Goal: Download file/media

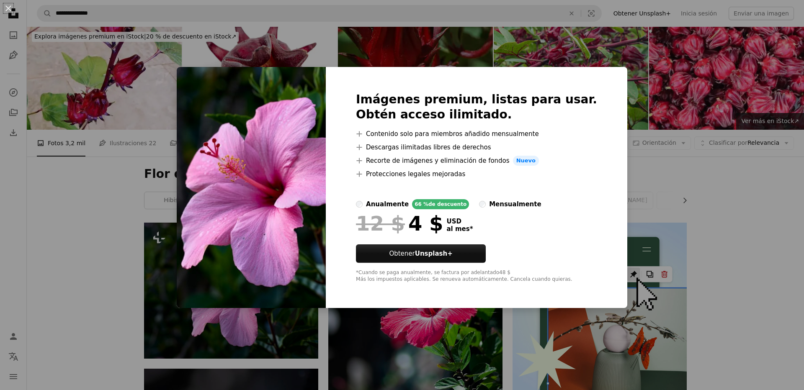
click at [595, 184] on div "Imágenes premium, listas para usar. Obtén acceso ilimitado. A plus sign Conteni…" at bounding box center [477, 187] width 302 height 241
click at [660, 199] on div "An X shape Imágenes premium, listas para usar. Obtén acceso ilimitado. A plus s…" at bounding box center [402, 195] width 804 height 390
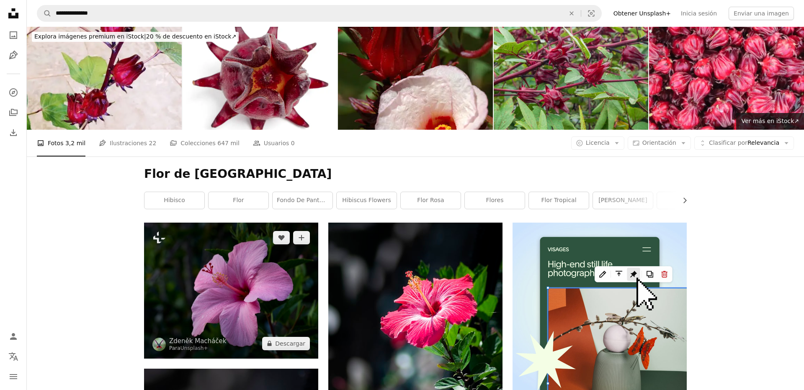
click at [257, 305] on img at bounding box center [231, 291] width 174 height 136
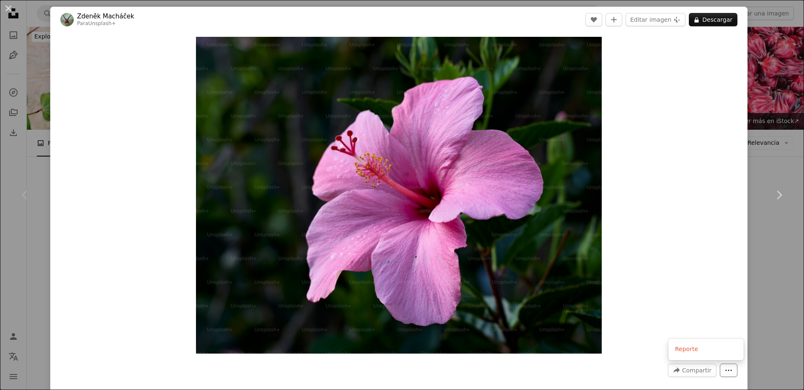
click at [733, 370] on icon "More Actions" at bounding box center [729, 371] width 8 height 8
click at [519, 242] on img "Ampliar en esta imagen" at bounding box center [399, 195] width 406 height 317
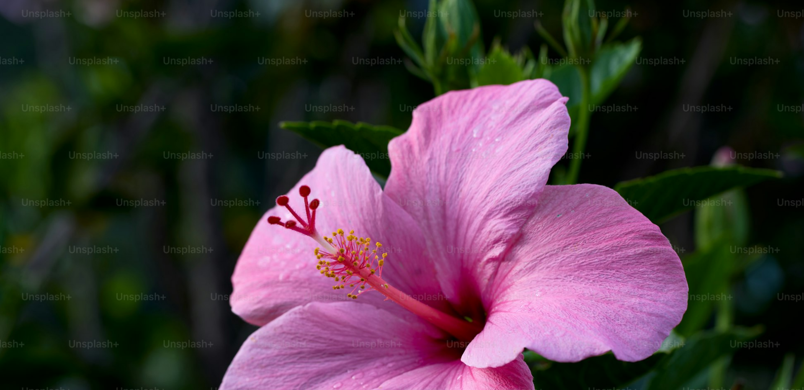
click at [519, 242] on img "Reducir el zoom en esta imagen" at bounding box center [402, 314] width 805 height 629
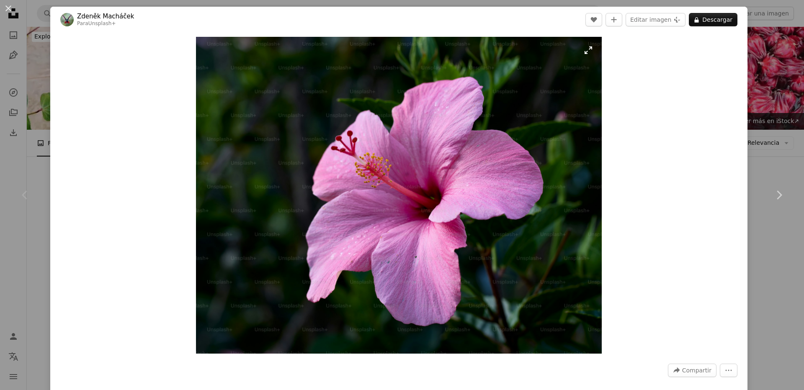
click at [519, 242] on img "Ampliar en esta imagen" at bounding box center [399, 195] width 406 height 317
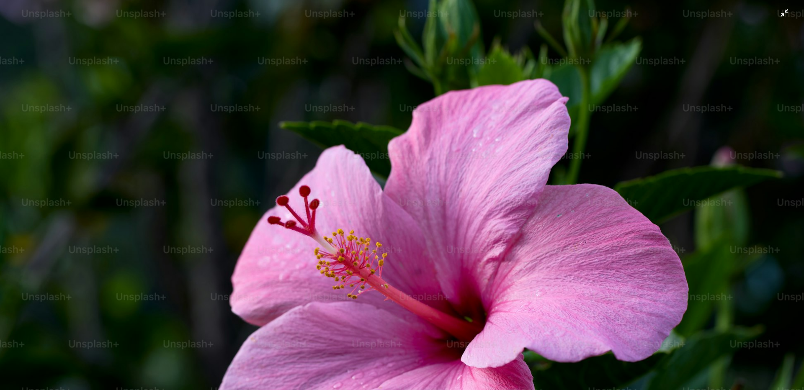
click at [515, 223] on img "Reducir el zoom en esta imagen" at bounding box center [402, 314] width 805 height 629
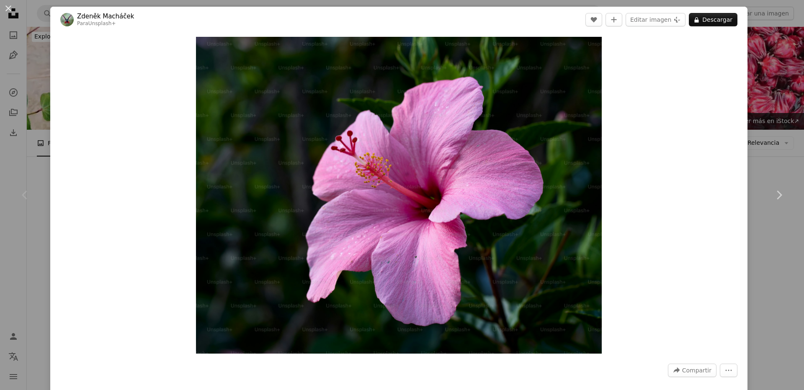
click at [515, 223] on img "Ampliar en esta imagen" at bounding box center [399, 195] width 406 height 317
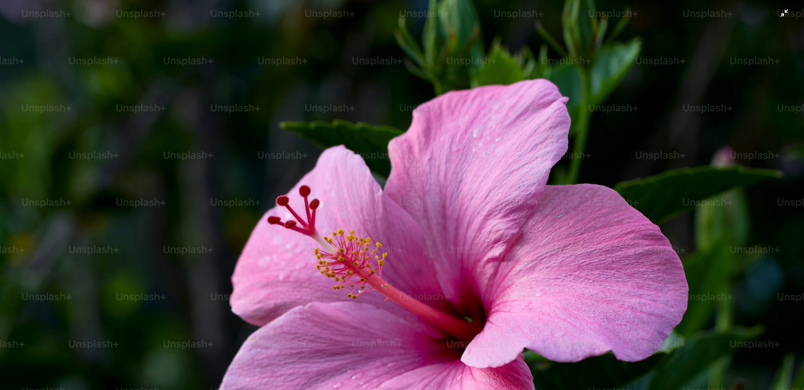
drag, startPoint x: 515, startPoint y: 223, endPoint x: 517, endPoint y: 219, distance: 4.7
click at [517, 219] on img "Reducir el zoom en esta imagen" at bounding box center [402, 314] width 805 height 629
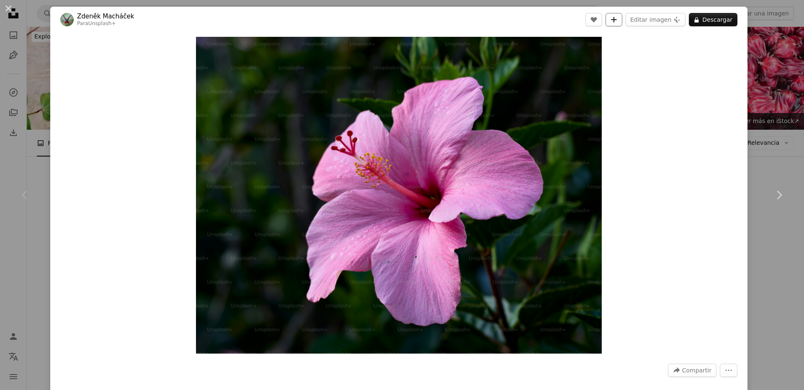
click at [618, 18] on icon "A plus sign" at bounding box center [614, 19] width 7 height 7
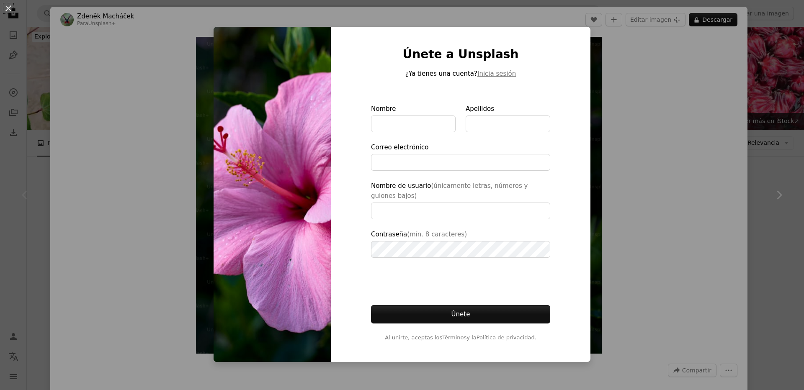
click at [628, 98] on div "An X shape Únete a Unsplash ¿Ya tienes una cuenta? Inicia sesión Nombre Apellid…" at bounding box center [402, 195] width 804 height 390
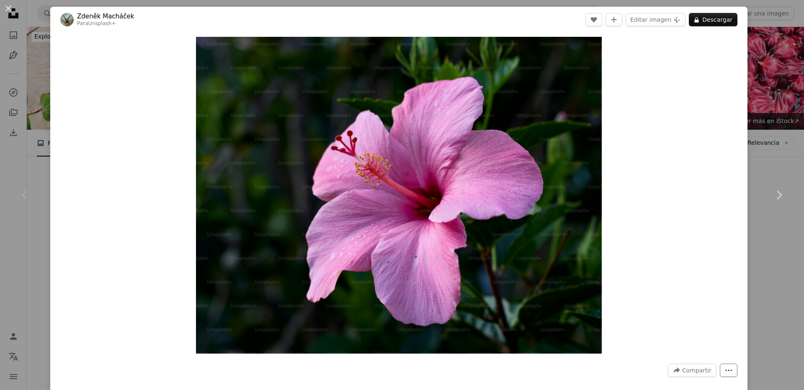
click at [738, 370] on button "More Actions" at bounding box center [729, 370] width 18 height 13
click at [699, 310] on dialog "An X shape Chevron left Chevron right [PERSON_NAME] Para Unsplash+ A heart A pl…" at bounding box center [402, 195] width 804 height 390
click at [729, 13] on button "A lock Descargar" at bounding box center [713, 19] width 49 height 13
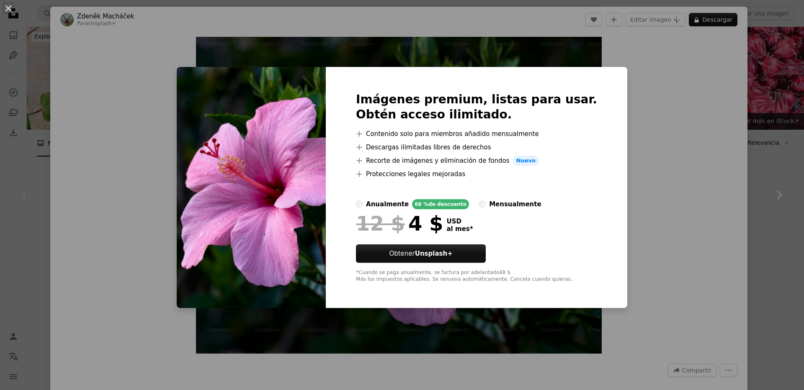
click at [658, 76] on div "An X shape Imágenes premium, listas para usar. Obtén acceso ilimitado. A plus s…" at bounding box center [402, 195] width 804 height 390
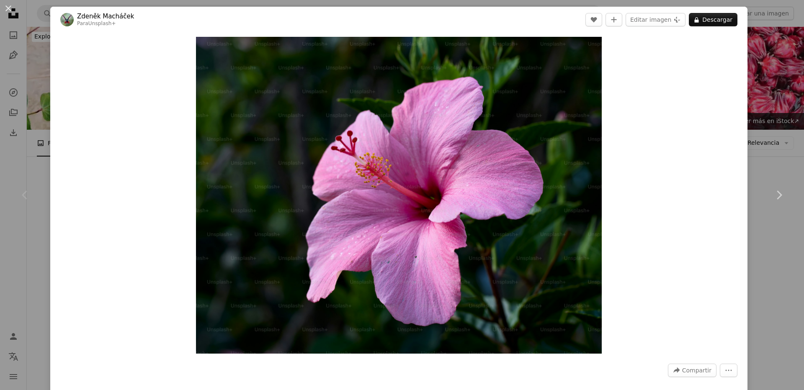
click at [792, 242] on div "An X shape Chevron left Chevron right [PERSON_NAME] Para Unsplash+ A heart A pl…" at bounding box center [402, 195] width 804 height 390
